Goal: Task Accomplishment & Management: Complete application form

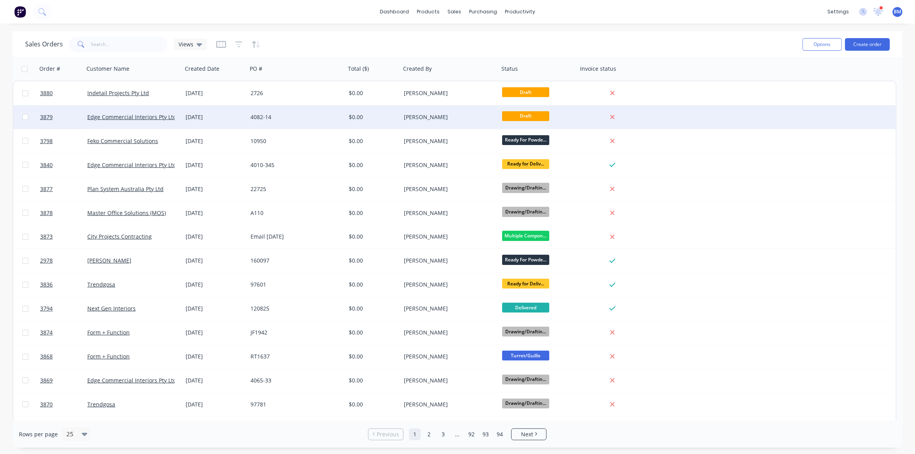
click at [355, 116] on div "$0.00" at bounding box center [372, 117] width 46 height 8
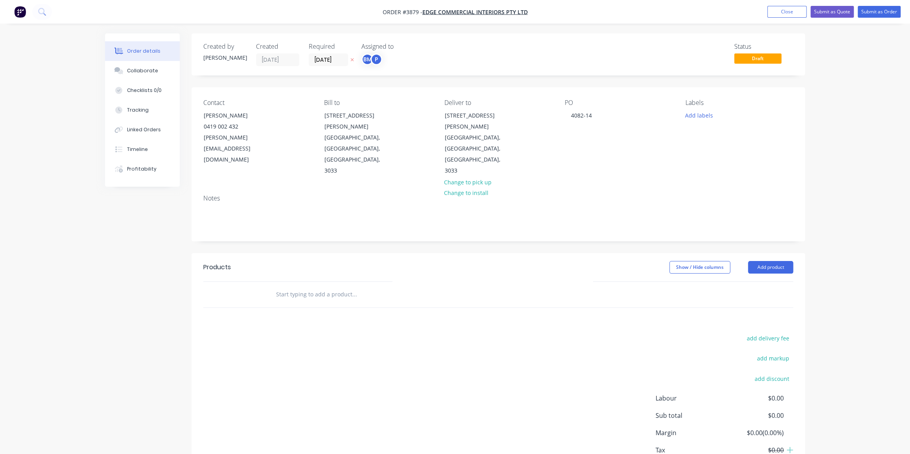
click at [116, 60] on button "Order details" at bounding box center [142, 51] width 75 height 20
click at [118, 63] on button "Collaborate" at bounding box center [142, 71] width 75 height 20
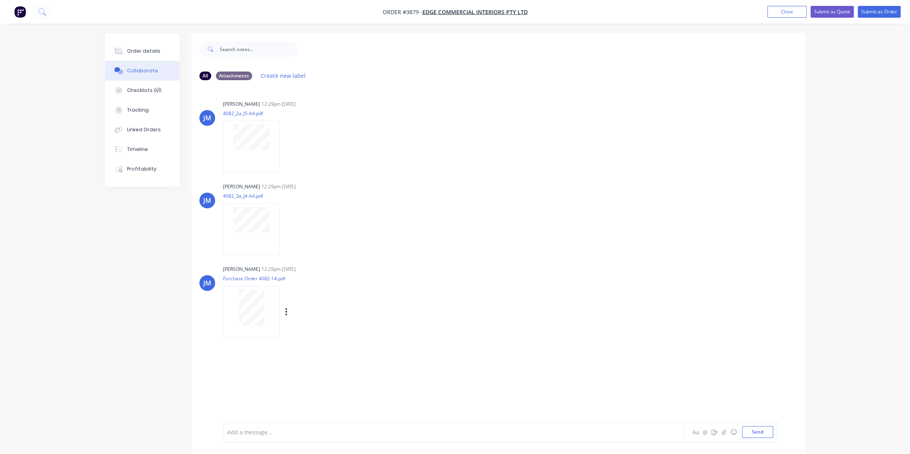
click at [257, 280] on p "Purchase Order 4082-14.pdf" at bounding box center [295, 278] width 144 height 7
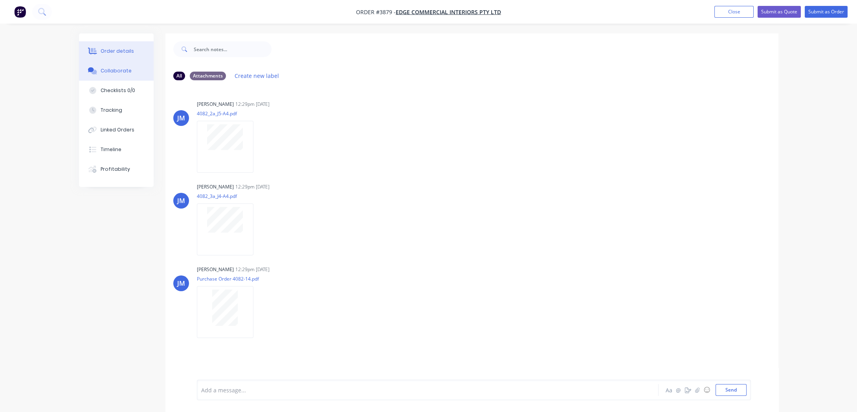
click at [145, 57] on button "Order details" at bounding box center [116, 51] width 75 height 20
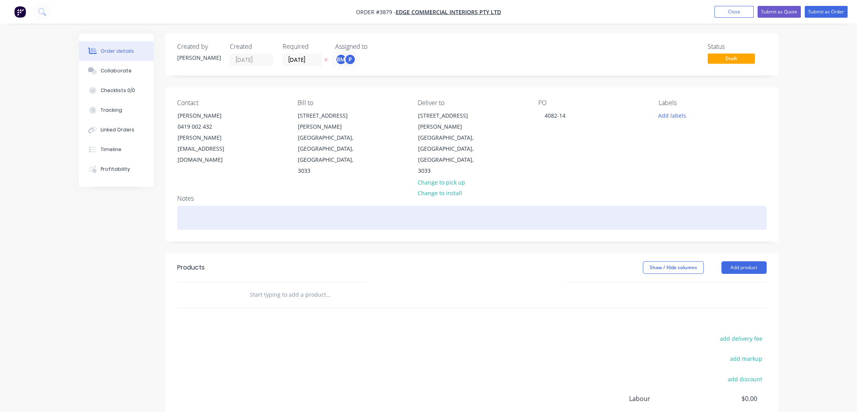
click at [340, 206] on div at bounding box center [472, 218] width 590 height 24
paste div
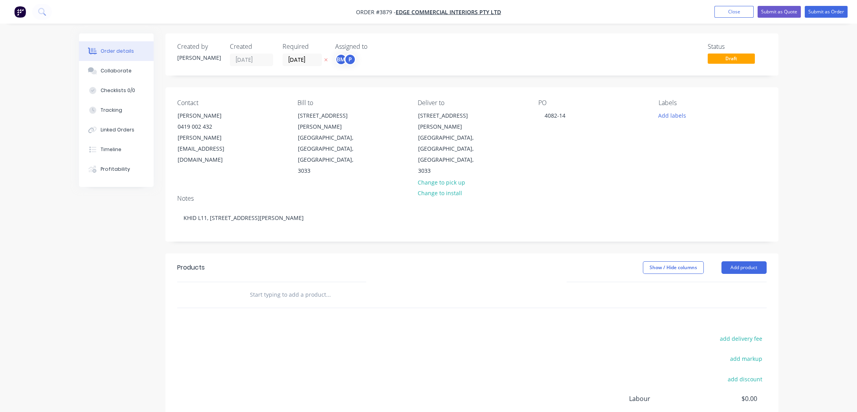
click at [171, 333] on div "add delivery fee add markup add discount Labour $0.00 Sub total $0.00 Margin $0…" at bounding box center [472, 409] width 613 height 152
click at [299, 333] on div "add delivery fee add markup add discount Labour $0.00 Sub total $0.00 Margin $0…" at bounding box center [472, 409] width 590 height 152
click at [733, 261] on button "Add product" at bounding box center [744, 267] width 45 height 13
click at [731, 281] on div "Product catalogue" at bounding box center [729, 286] width 61 height 11
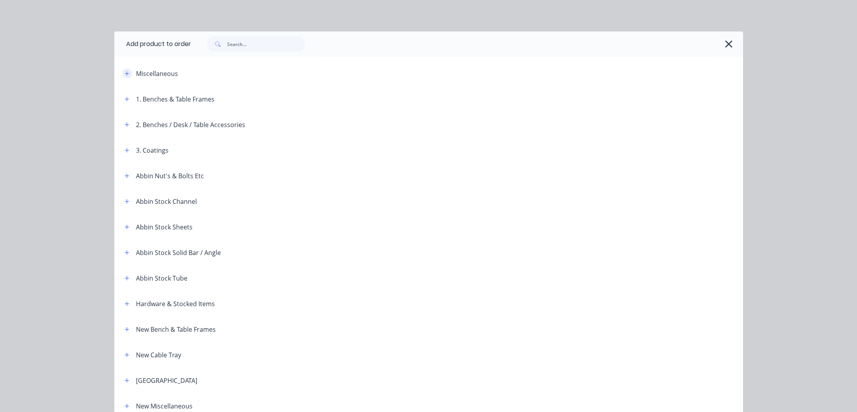
click at [122, 70] on span at bounding box center [127, 73] width 10 height 10
click at [122, 71] on button "button" at bounding box center [127, 73] width 10 height 10
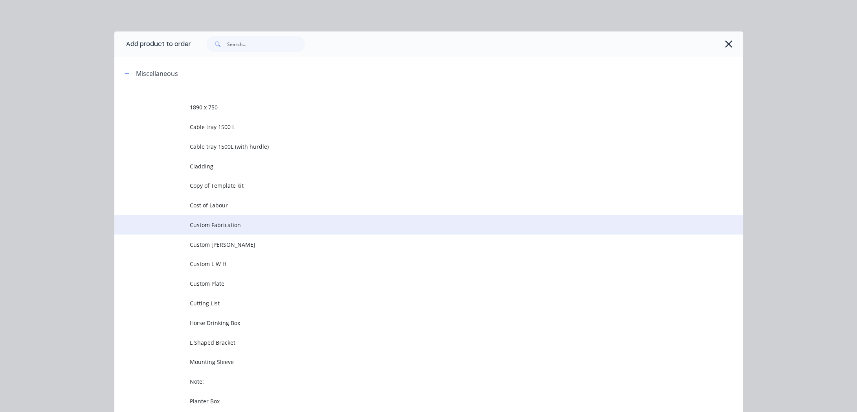
click at [206, 221] on span "Custom Fabrication" at bounding box center [411, 225] width 443 height 8
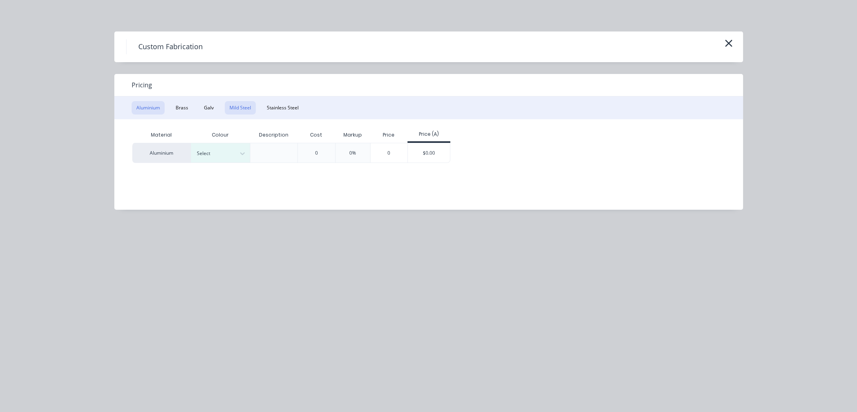
click at [228, 106] on button "Mild Steel" at bounding box center [240, 107] width 31 height 13
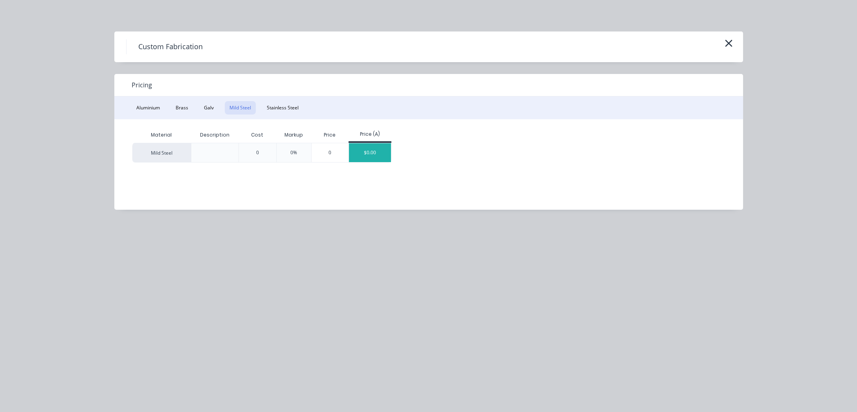
click at [377, 157] on div "$0.00" at bounding box center [370, 152] width 42 height 19
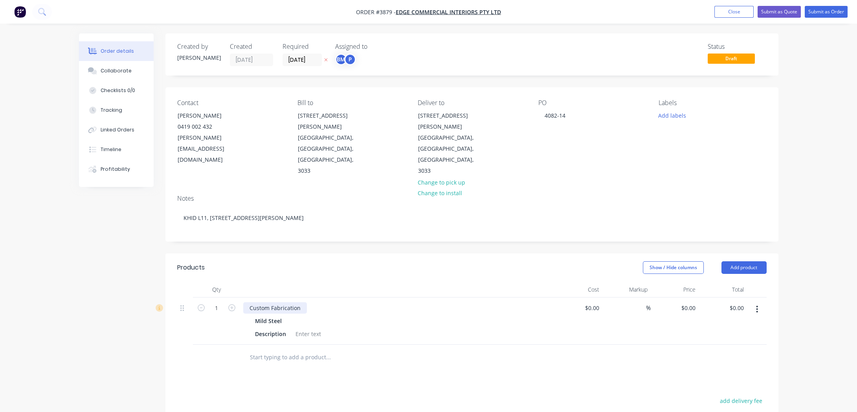
click at [294, 302] on div "Custom Fabrication" at bounding box center [275, 307] width 64 height 11
drag, startPoint x: 305, startPoint y: 272, endPoint x: 198, endPoint y: 236, distance: 113.0
click at [143, 237] on div "Created by [PERSON_NAME] Created [DATE] Required [DATE] Assigned to BM P Status…" at bounding box center [429, 301] width 700 height 537
paste div
click at [358, 373] on div "Products Show / Hide columns Add product Qty Cost Markup Price Total 1 J04 Boot…" at bounding box center [472, 414] width 613 height 322
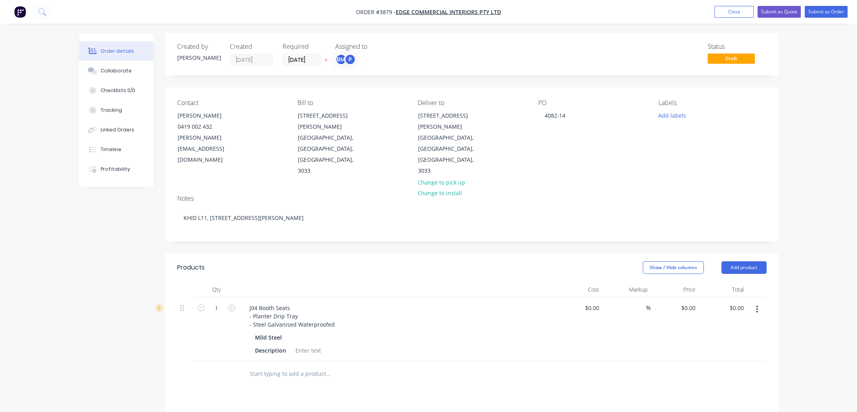
click at [770, 281] on div "Qty Cost Markup Price Total 1 J04 Booth Seats - Planter Drip Tray - Steel Galva…" at bounding box center [472, 333] width 613 height 105
click at [762, 302] on button "button" at bounding box center [757, 309] width 18 height 14
click at [756, 340] on div "Duplicate" at bounding box center [729, 345] width 61 height 11
click at [299, 366] on div "J04 Booth Seats - Planter Drip Tray - Steel Galvanised Waterproofed" at bounding box center [292, 380] width 98 height 28
drag, startPoint x: 333, startPoint y: 356, endPoint x: 210, endPoint y: 320, distance: 128.3
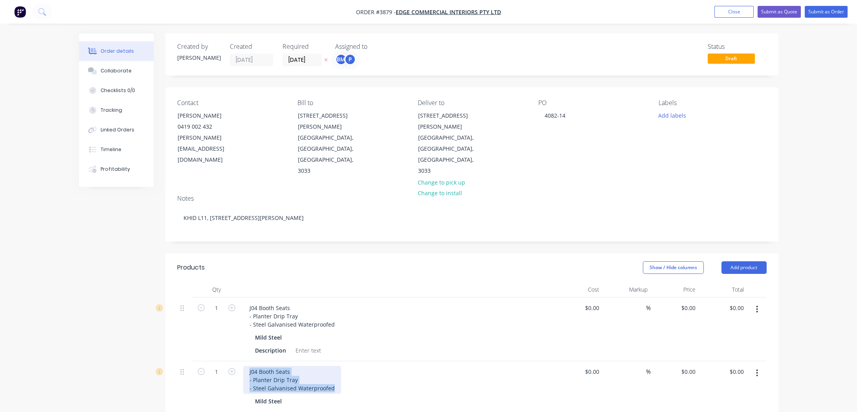
click at [210, 320] on div "1 J04 Booth Seats - Planter Drip Tray - Steel Galvanised Waterproofed Mild Stee…" at bounding box center [472, 360] width 590 height 127
paste div
click at [217, 314] on input "1" at bounding box center [216, 308] width 20 height 12
type input "9"
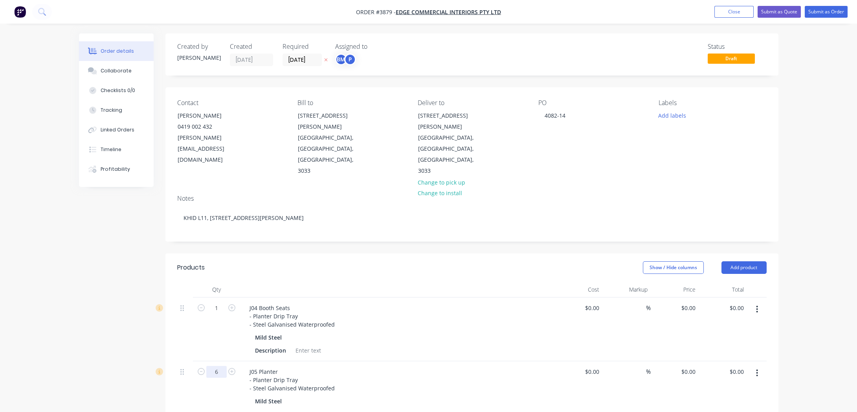
type input "6"
click at [398, 387] on div "J05 Planter - Planter Drip Tray - Steel Galvanised Waterproofed Mild Steel Desc…" at bounding box center [397, 393] width 315 height 64
click at [322, 344] on div at bounding box center [309, 349] width 32 height 11
drag, startPoint x: 353, startPoint y: 337, endPoint x: 348, endPoint y: 339, distance: 5.1
click at [353, 366] on div "J05 Planter - Planter Drip Tray - Steel Galvanised Waterproofed" at bounding box center [397, 380] width 308 height 28
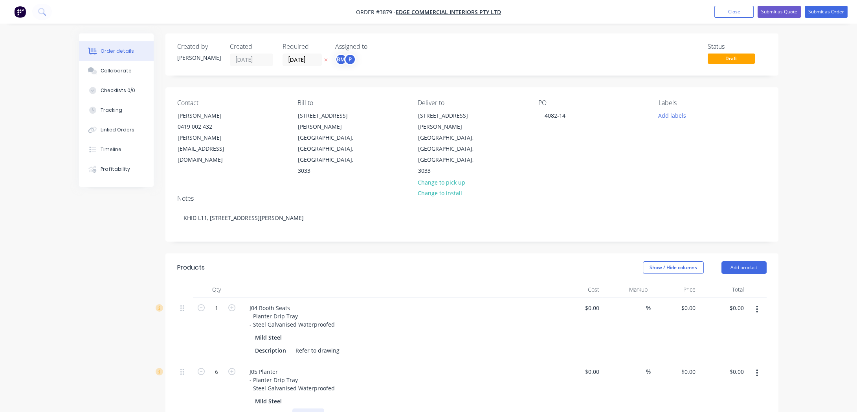
click at [311, 408] on div at bounding box center [309, 413] width 32 height 11
click at [432, 366] on div "J05 Planter - Planter Drip Tray - Steel Galvanised Waterproofed" at bounding box center [397, 380] width 308 height 28
click at [307, 57] on input "[DATE]" at bounding box center [302, 60] width 39 height 12
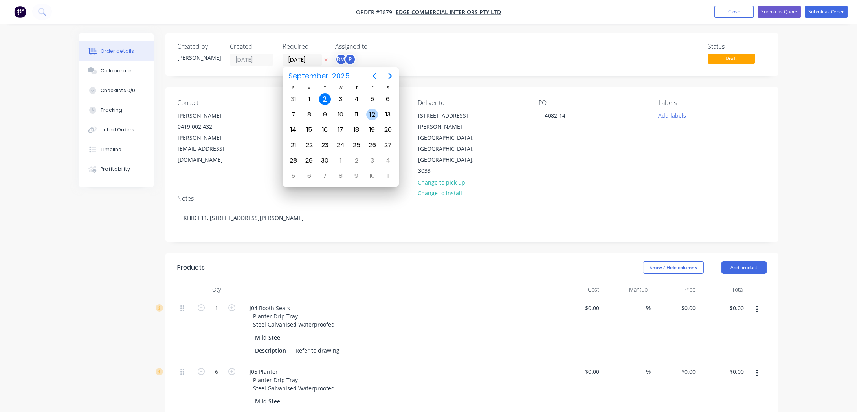
click at [375, 113] on div "12" at bounding box center [372, 115] width 12 height 12
type input "[DATE]"
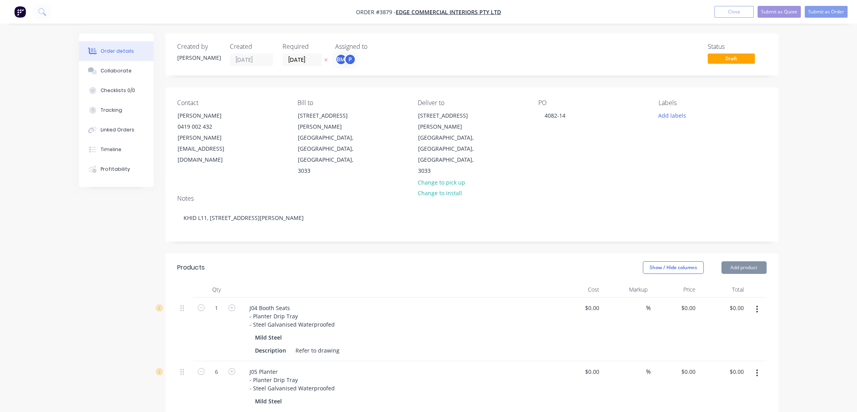
click at [348, 60] on div "P" at bounding box center [350, 59] width 12 height 12
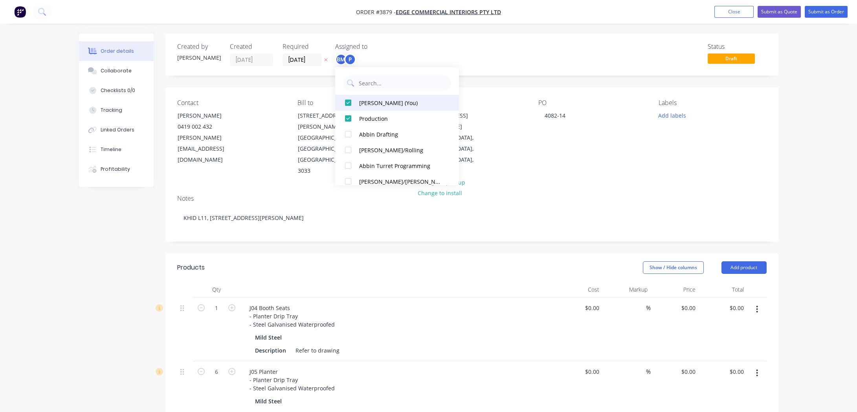
click at [370, 106] on div "[PERSON_NAME] (You)" at bounding box center [400, 102] width 83 height 8
click at [504, 58] on div "Status Draft" at bounding box center [590, 54] width 353 height 23
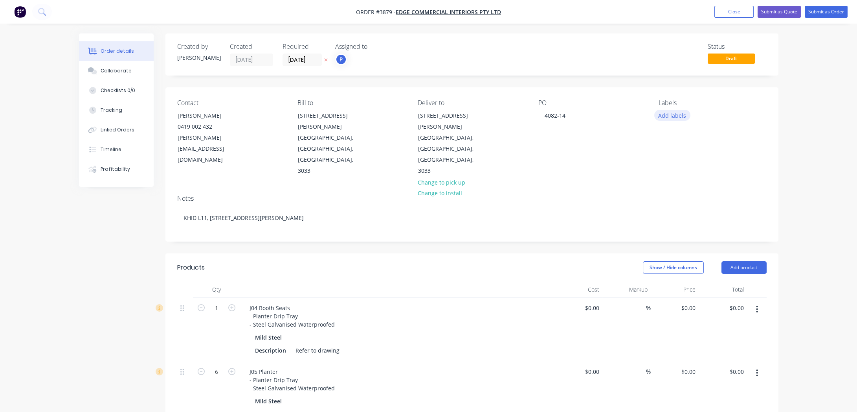
click at [680, 116] on button "Add labels" at bounding box center [673, 115] width 36 height 11
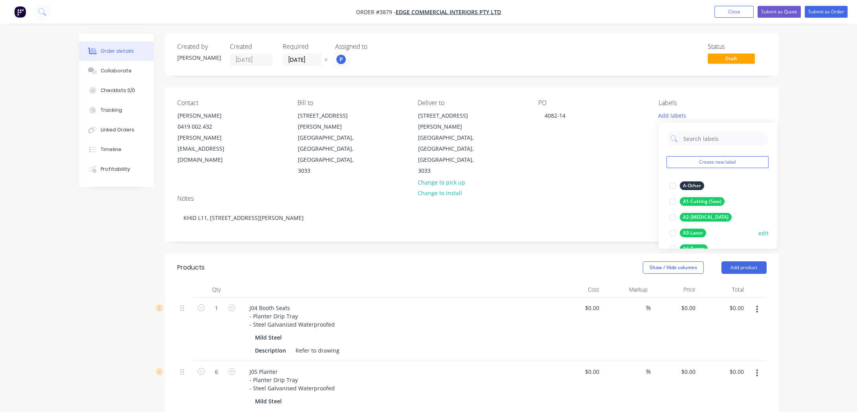
click at [699, 232] on div "A3-Laser" at bounding box center [693, 232] width 26 height 9
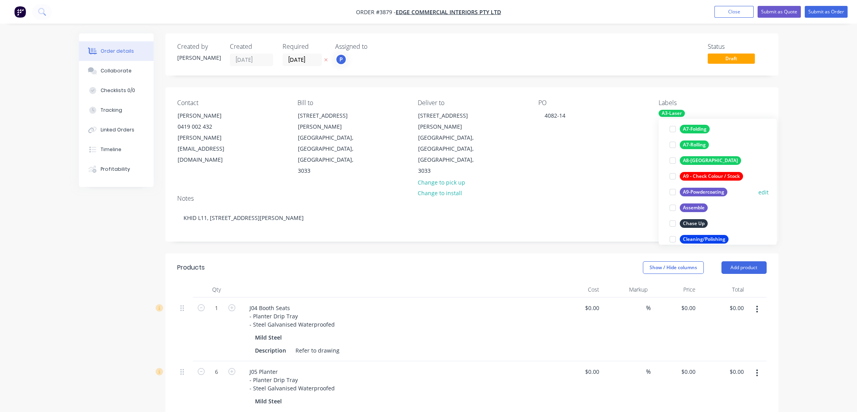
click at [703, 193] on div "A9-Powdercoating" at bounding box center [704, 192] width 48 height 9
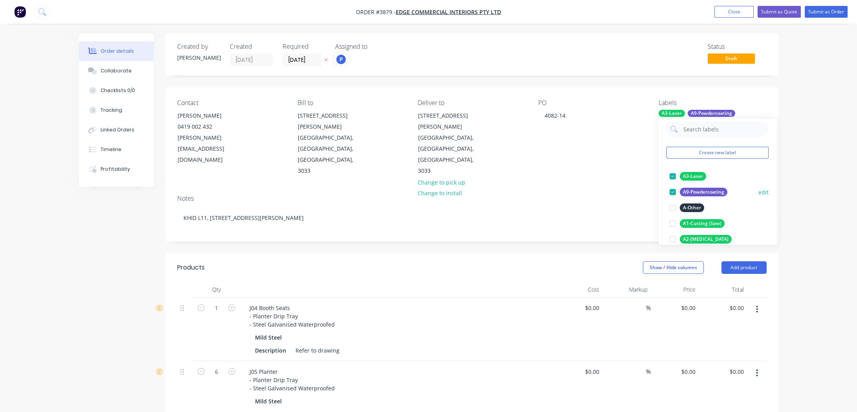
scroll to position [113, 0]
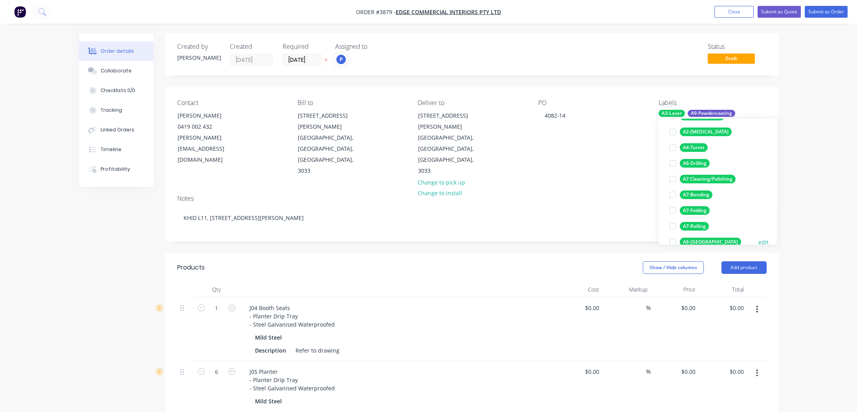
click at [692, 241] on div "A8-[GEOGRAPHIC_DATA]" at bounding box center [710, 241] width 61 height 9
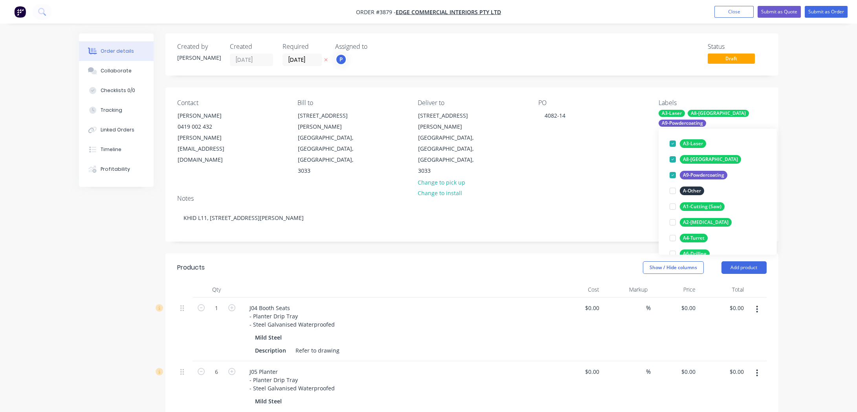
scroll to position [143, 0]
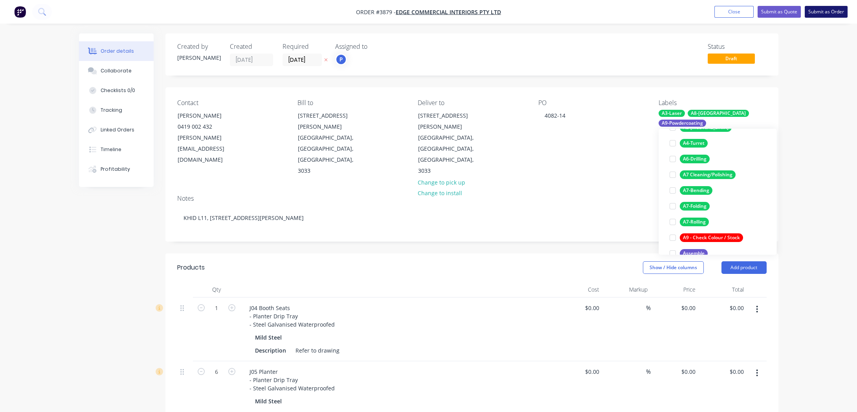
click at [828, 11] on button "Submit as Order" at bounding box center [826, 12] width 43 height 12
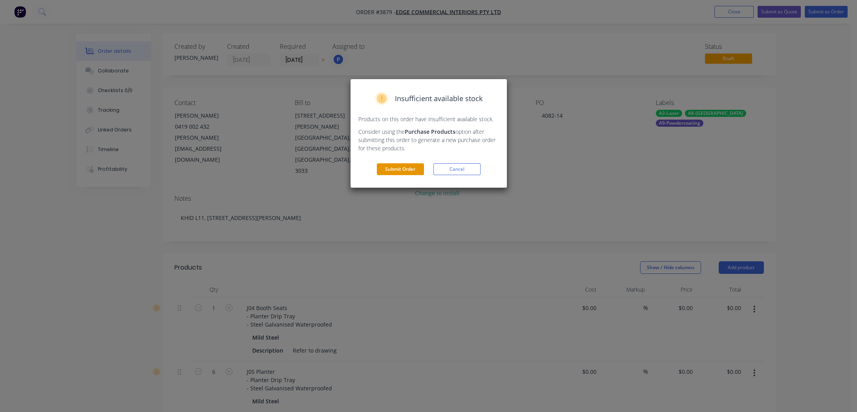
click at [385, 170] on button "Submit Order" at bounding box center [400, 169] width 47 height 12
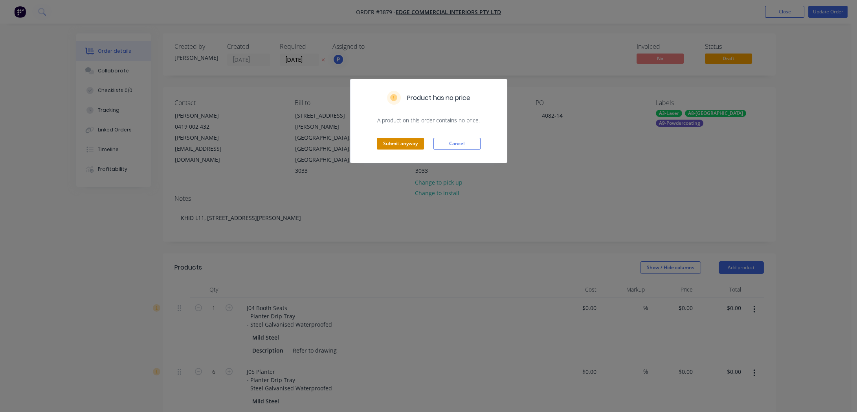
click at [381, 139] on button "Submit anyway" at bounding box center [400, 144] width 47 height 12
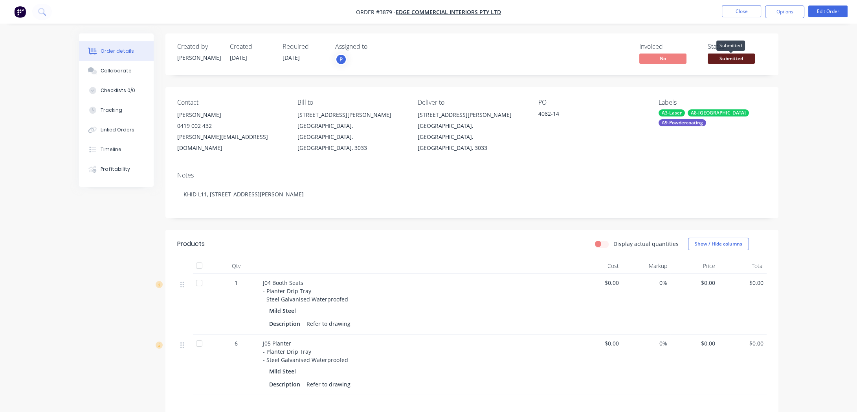
click at [735, 60] on span "Submitted" at bounding box center [731, 58] width 47 height 10
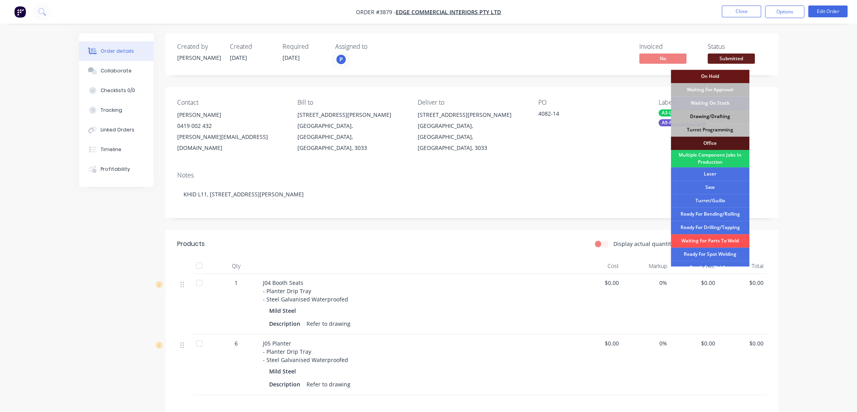
click at [725, 117] on div "Drawing/Drafting" at bounding box center [710, 116] width 79 height 13
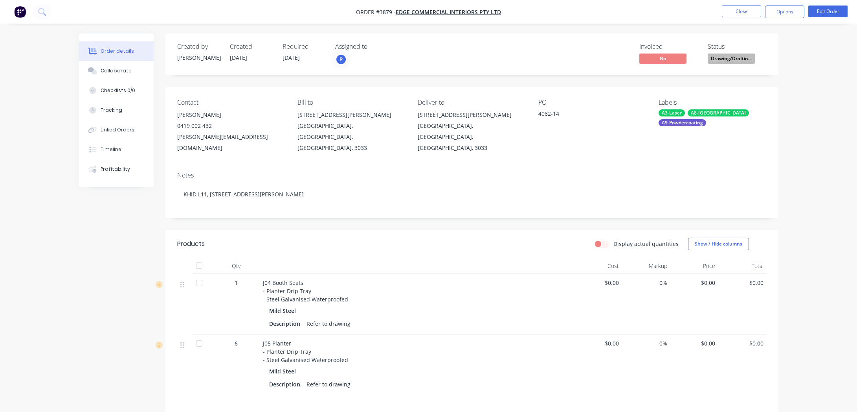
click at [797, 2] on nav "Order #3879 - Edge Commercial Interiors Pty Ltd Close Options Edit Order" at bounding box center [428, 12] width 857 height 24
click at [784, 17] on button "Options" at bounding box center [784, 12] width 39 height 13
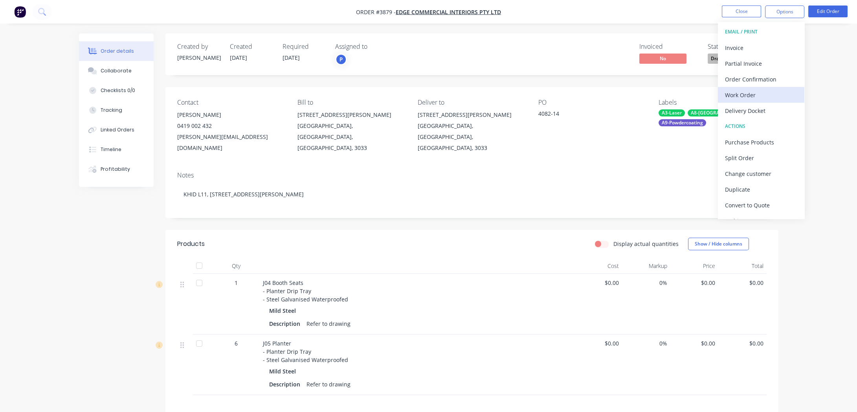
click at [754, 98] on div "Work Order" at bounding box center [761, 94] width 72 height 11
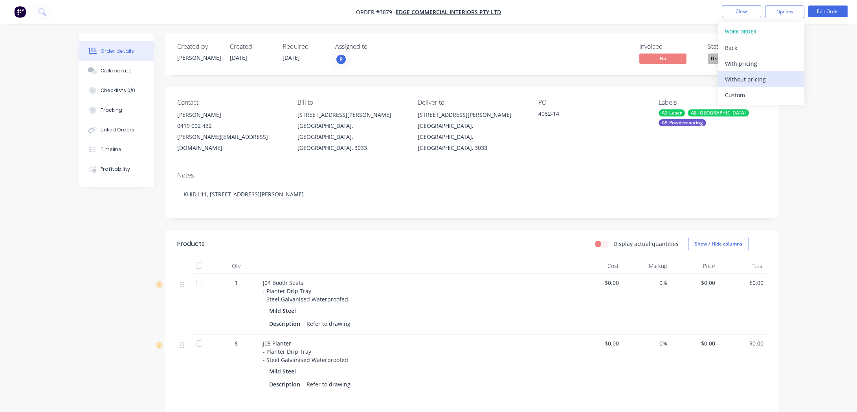
click at [750, 79] on div "Without pricing" at bounding box center [761, 79] width 72 height 11
click at [694, 126] on div "Labels A3-Laser A8-Welding A9-Powdercoating" at bounding box center [713, 126] width 108 height 55
click at [688, 113] on div "A8-[GEOGRAPHIC_DATA]" at bounding box center [718, 112] width 61 height 7
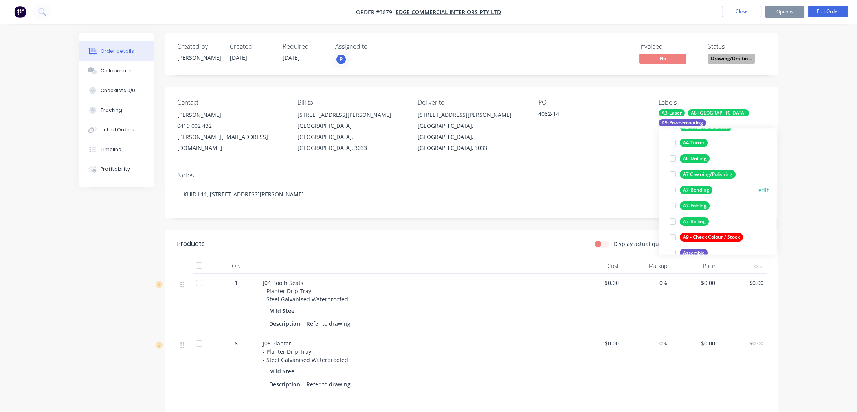
click at [703, 191] on div "A7-Bending" at bounding box center [696, 190] width 33 height 9
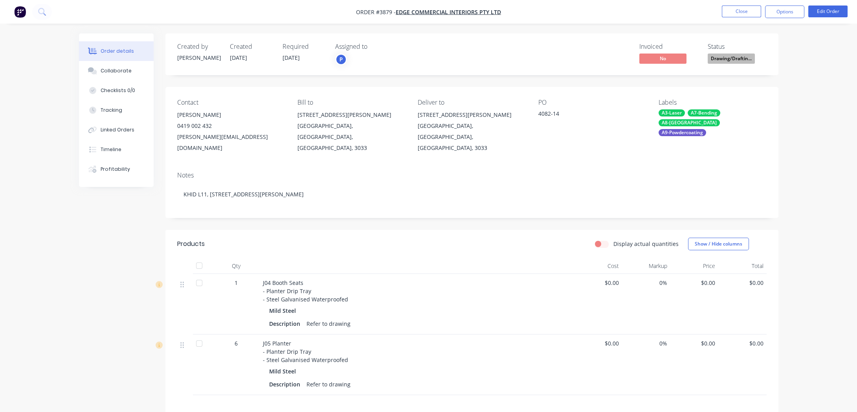
click at [73, 161] on div "Order details Collaborate Checklists 0/0 Tracking Linked Orders Timeline Profit…" at bounding box center [429, 283] width 716 height 501
click at [736, 6] on button "Close" at bounding box center [741, 12] width 39 height 12
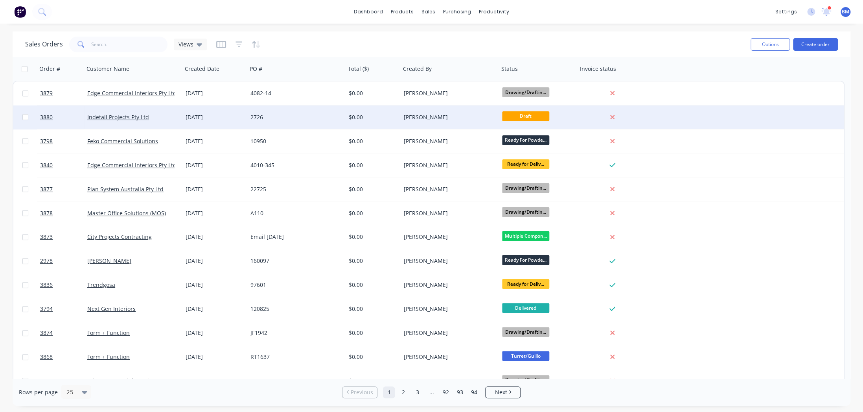
click at [253, 110] on div "2726" at bounding box center [296, 117] width 98 height 24
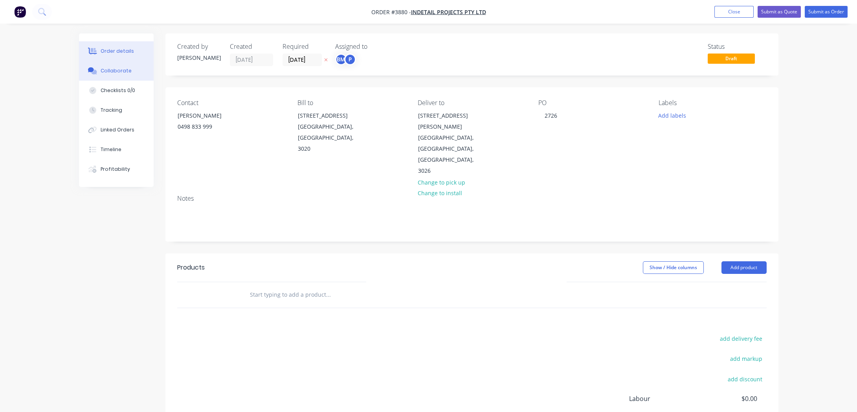
click at [123, 71] on div "Collaborate" at bounding box center [116, 70] width 31 height 7
